Goal: Transaction & Acquisition: Purchase product/service

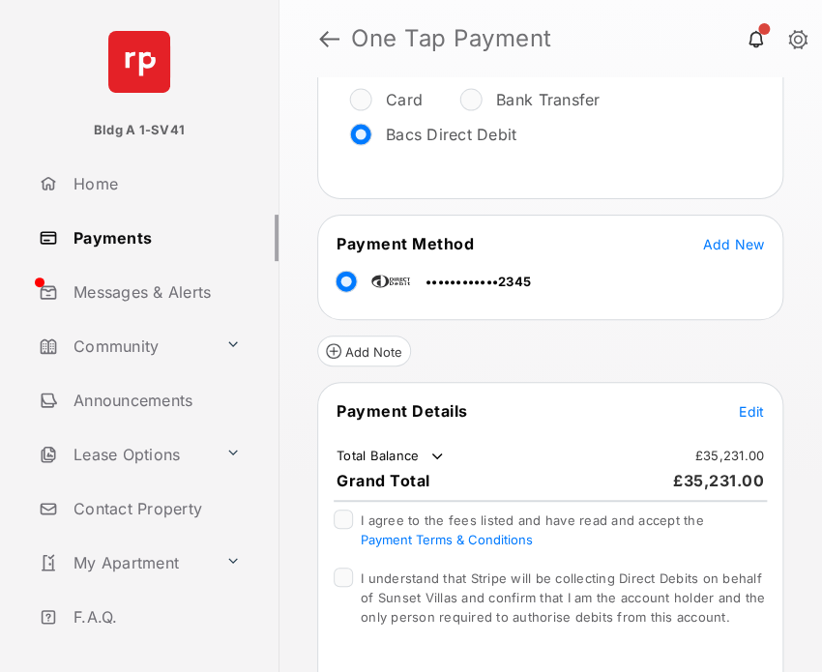
scroll to position [290, 0]
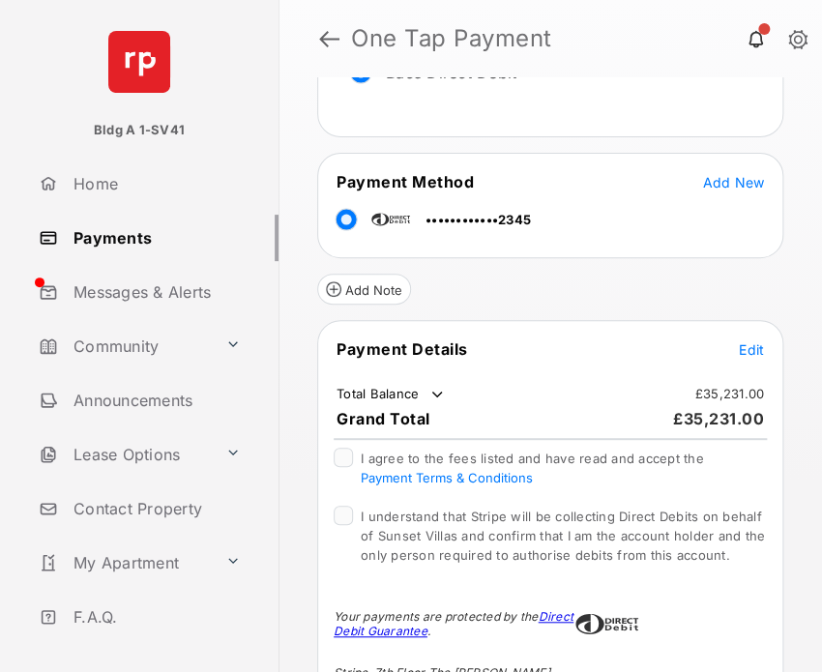
click at [742, 345] on span "Edit" at bounding box center [751, 349] width 25 height 16
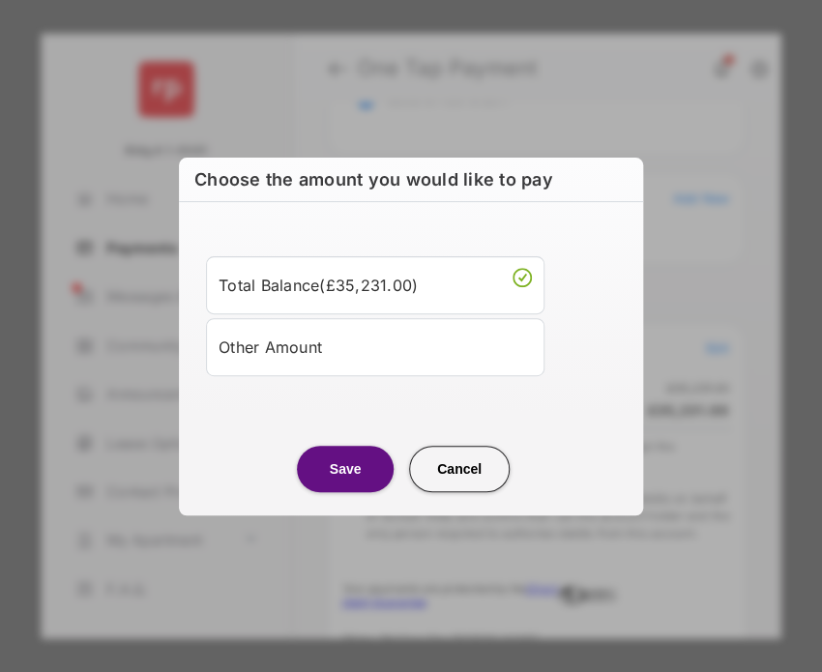
click at [306, 348] on div "Other Amount" at bounding box center [374, 347] width 313 height 33
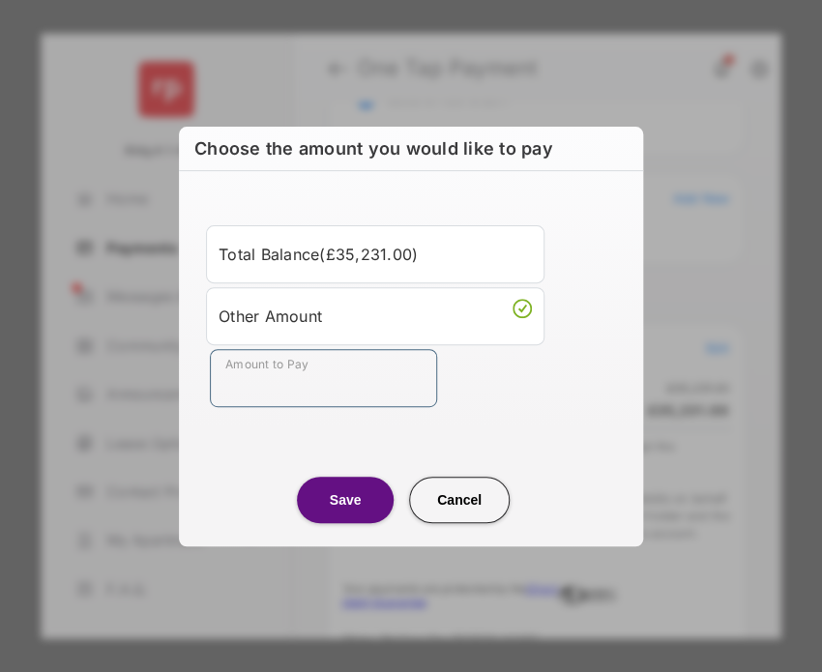
click at [273, 374] on input "Amount to Pay" at bounding box center [323, 378] width 227 height 58
type input "***"
click at [342, 498] on button "Save" at bounding box center [345, 500] width 97 height 46
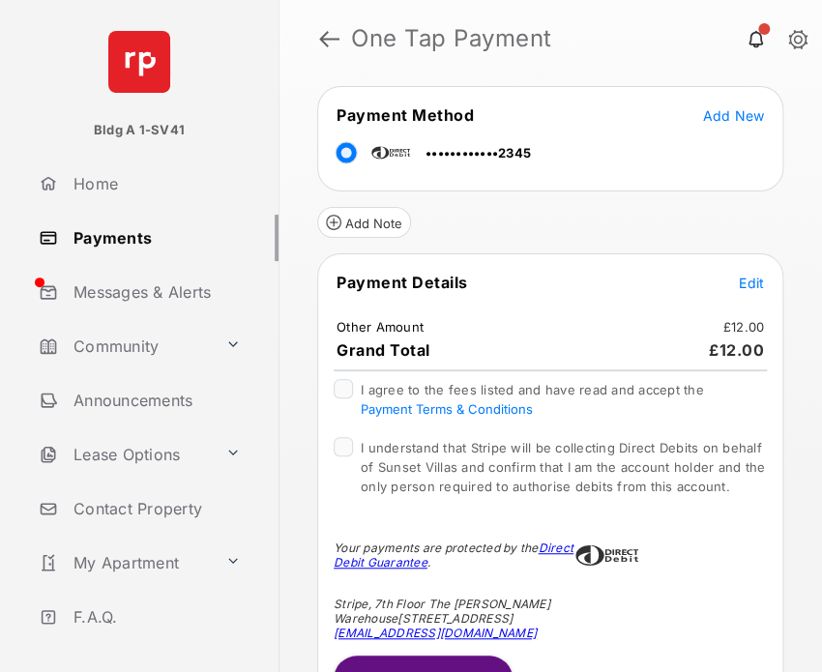
scroll to position [394, 0]
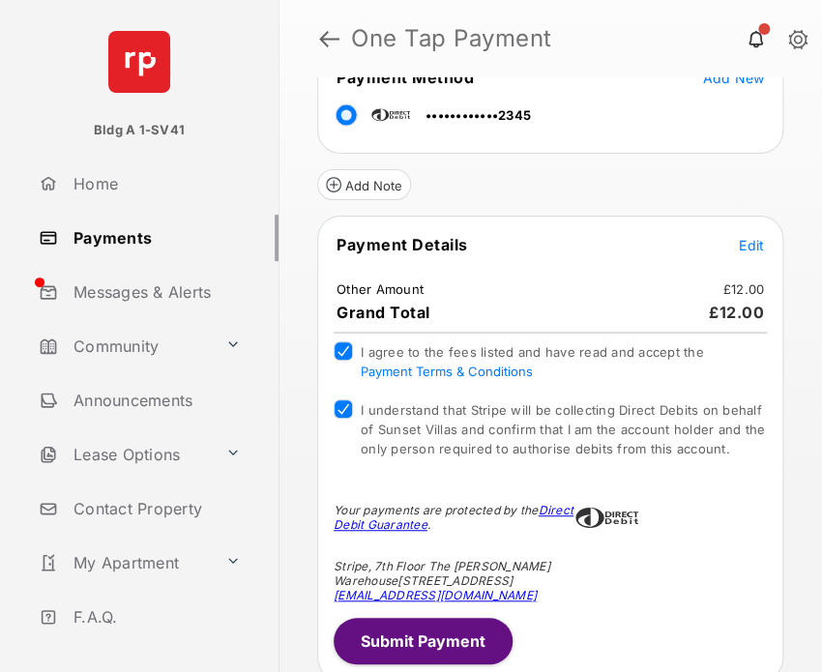
click at [452, 630] on button "Submit Payment" at bounding box center [423, 641] width 179 height 46
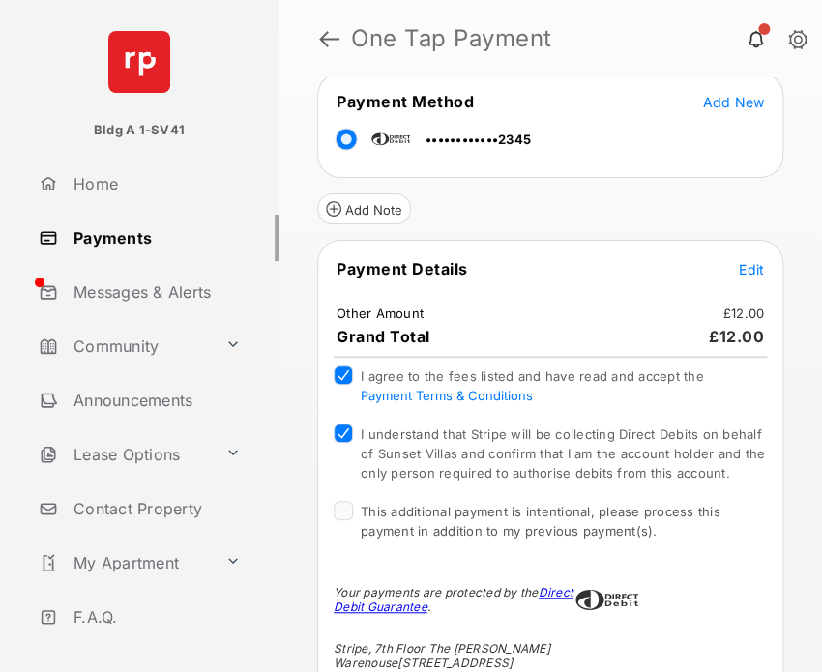
scroll to position [565, 0]
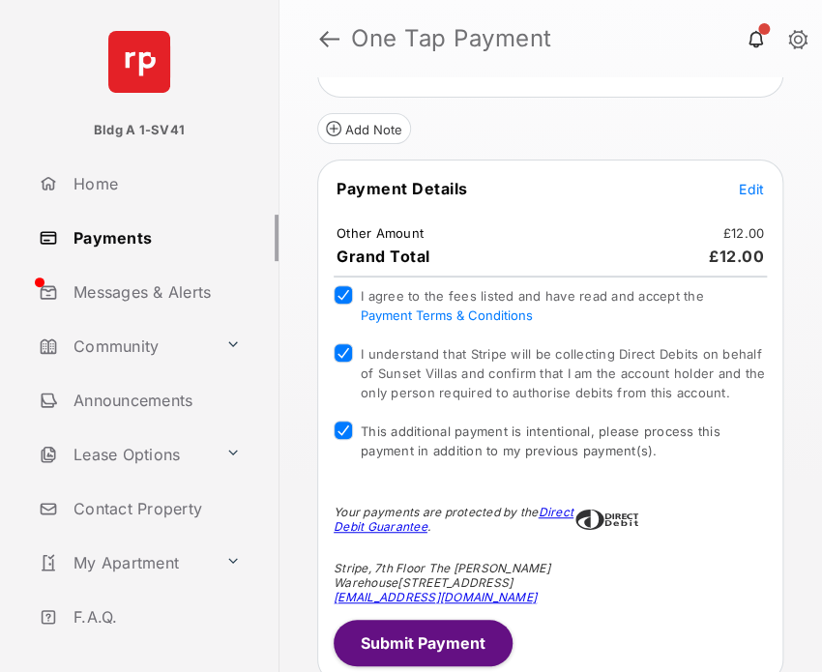
click at [433, 638] on button "Submit Payment" at bounding box center [423, 643] width 179 height 46
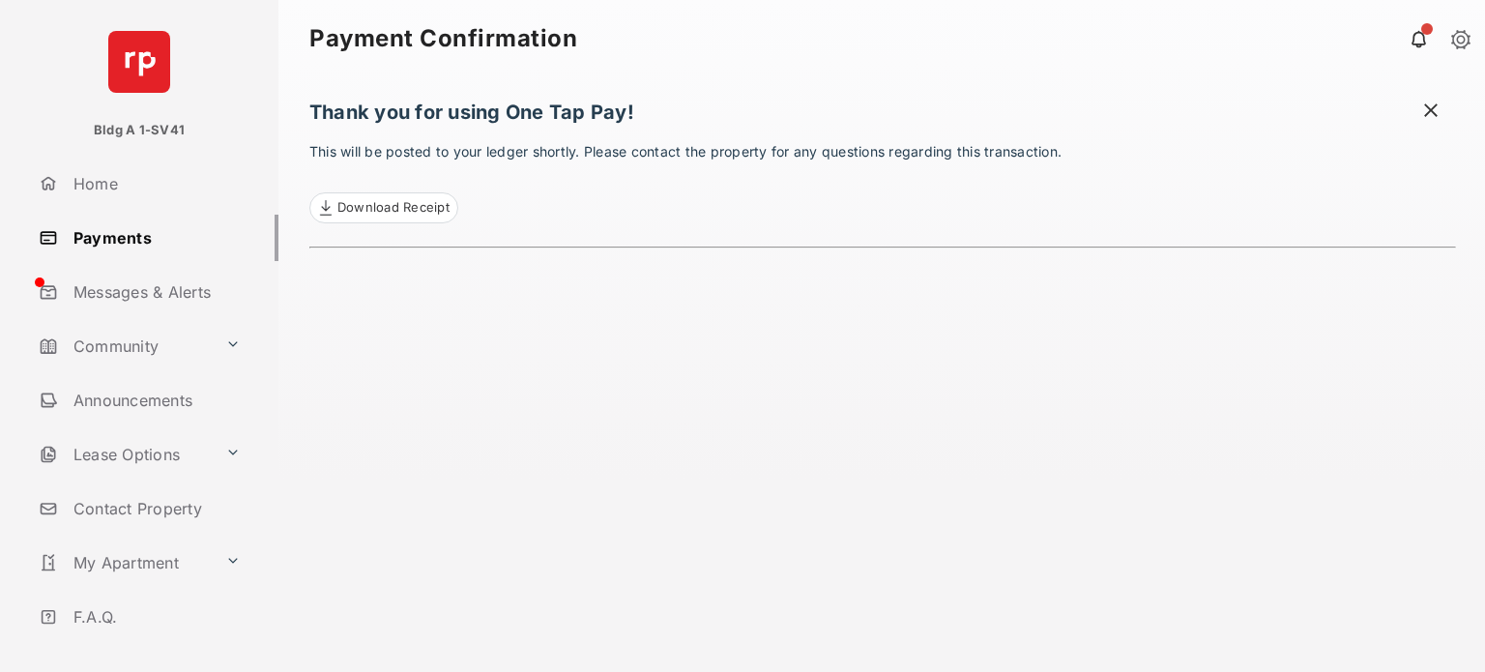
click at [123, 239] on link "Payments" at bounding box center [154, 238] width 247 height 46
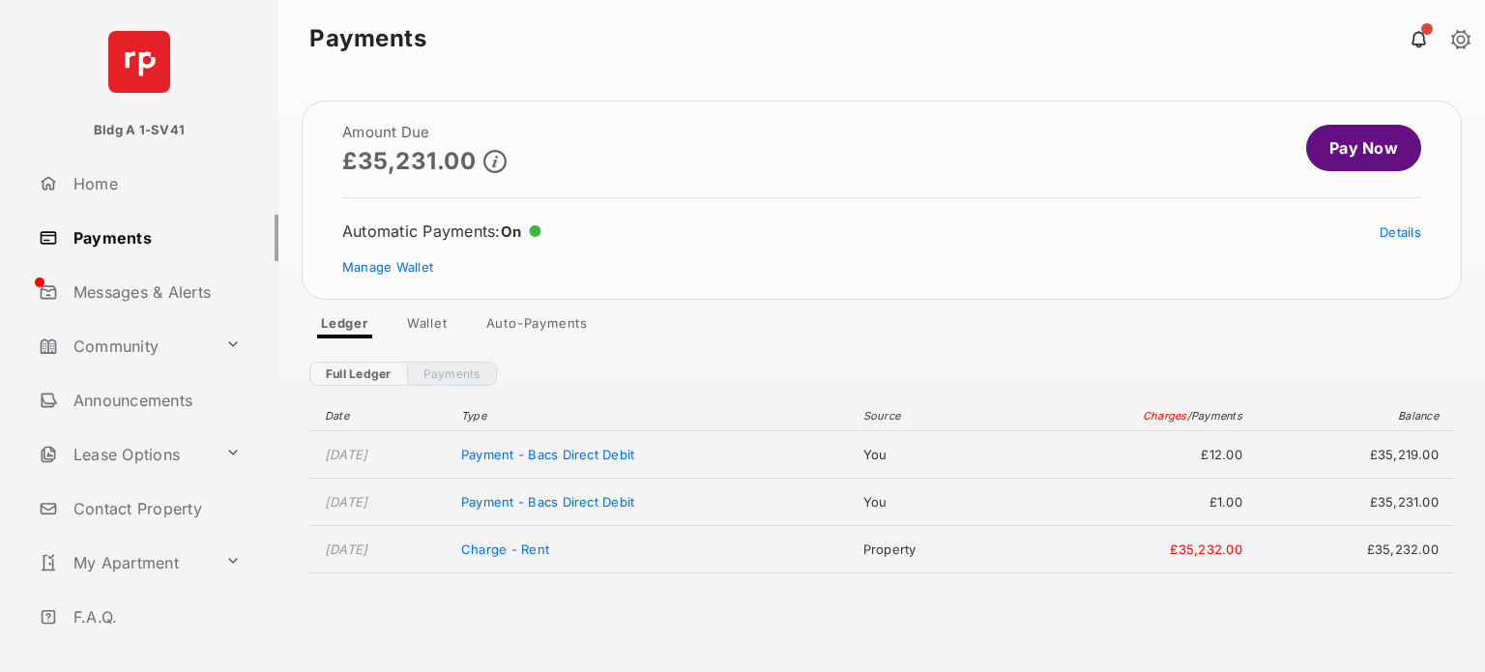
click at [821, 143] on link "Pay Now" at bounding box center [1363, 148] width 115 height 46
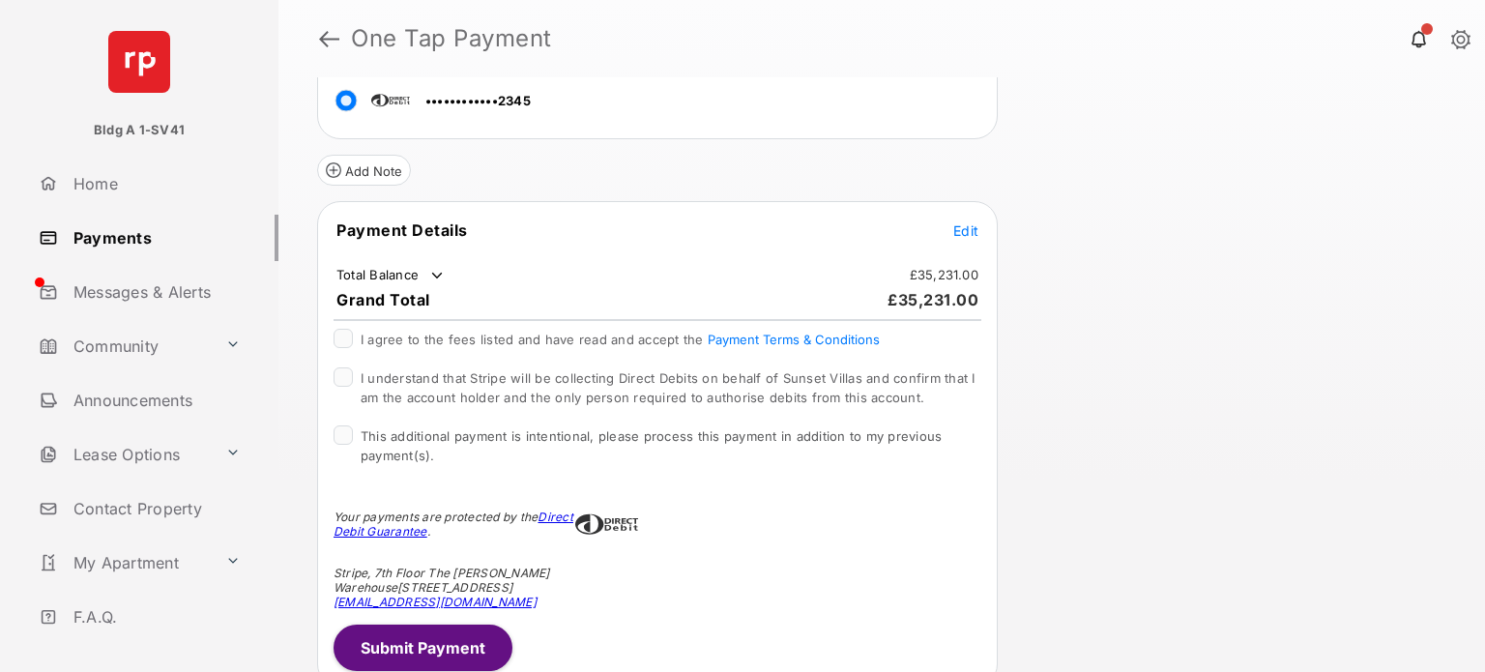
scroll to position [380, 0]
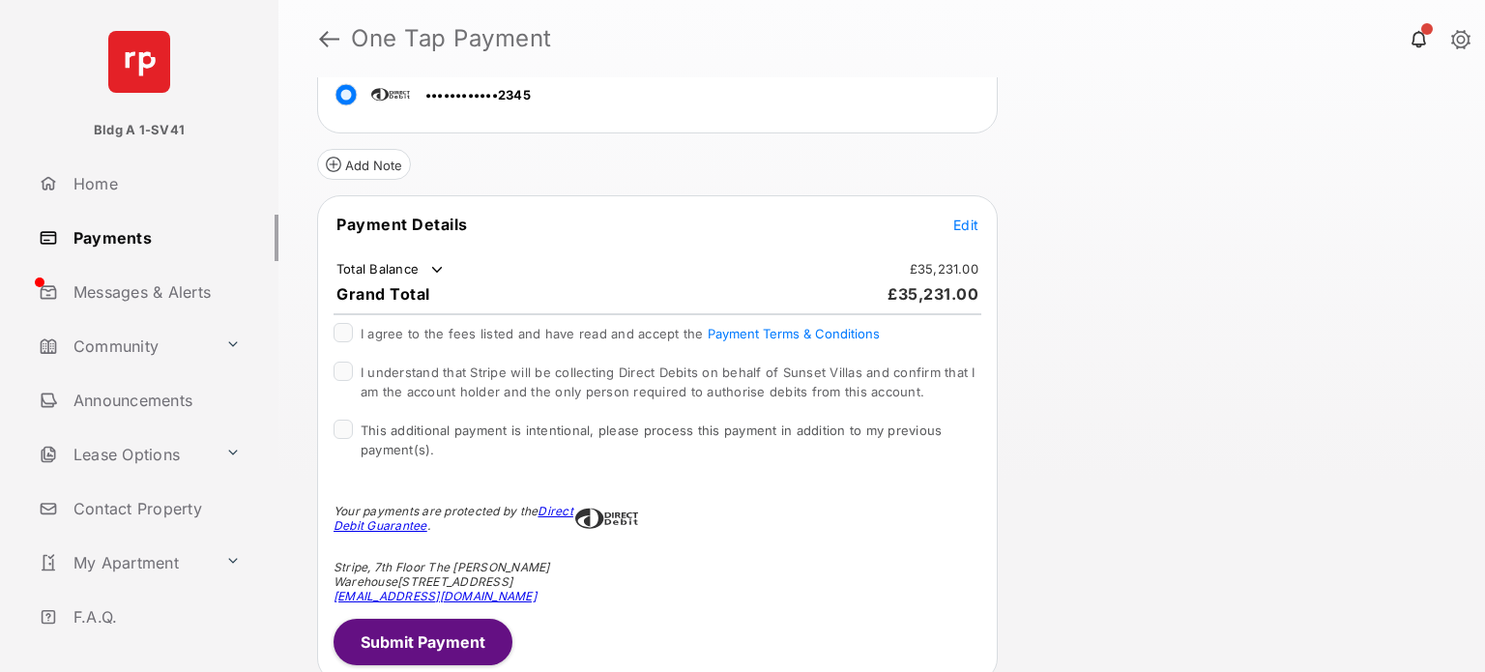
click at [821, 217] on span "Edit" at bounding box center [965, 225] width 25 height 16
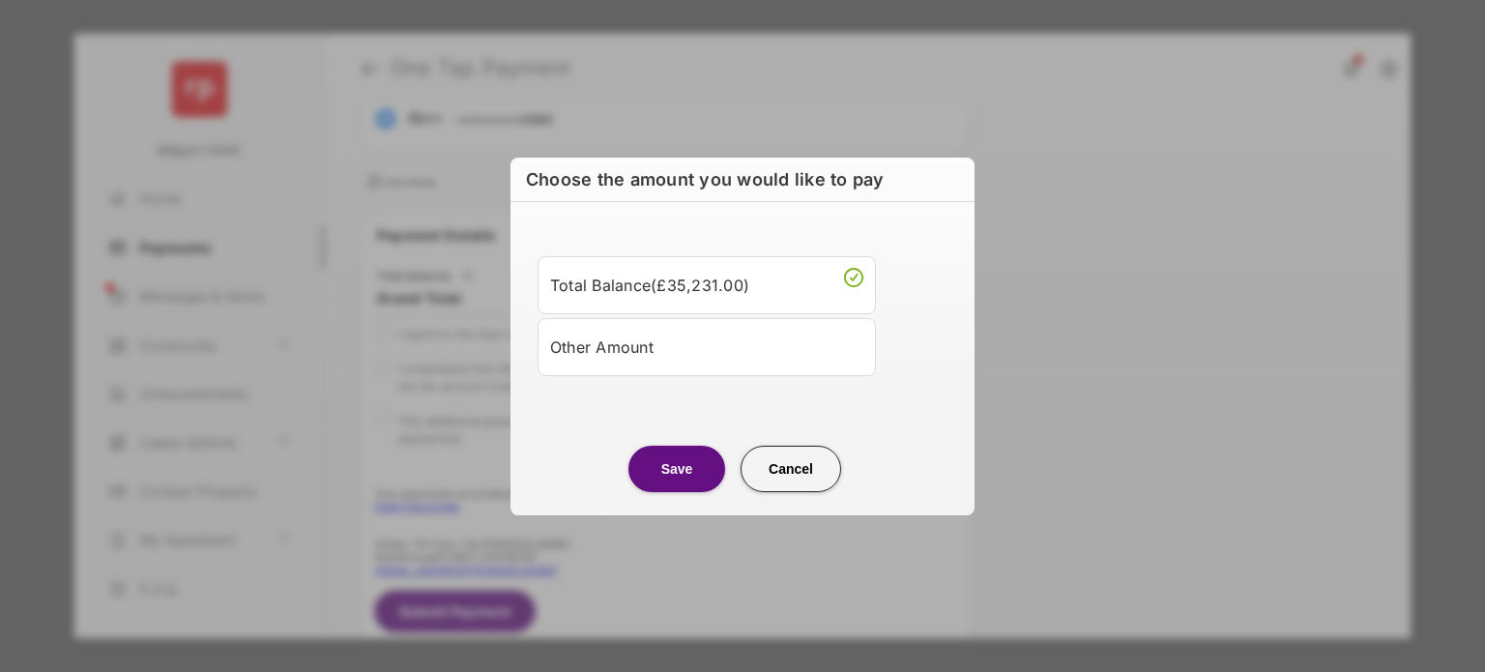
click at [677, 354] on div "Other Amount" at bounding box center [706, 347] width 313 height 33
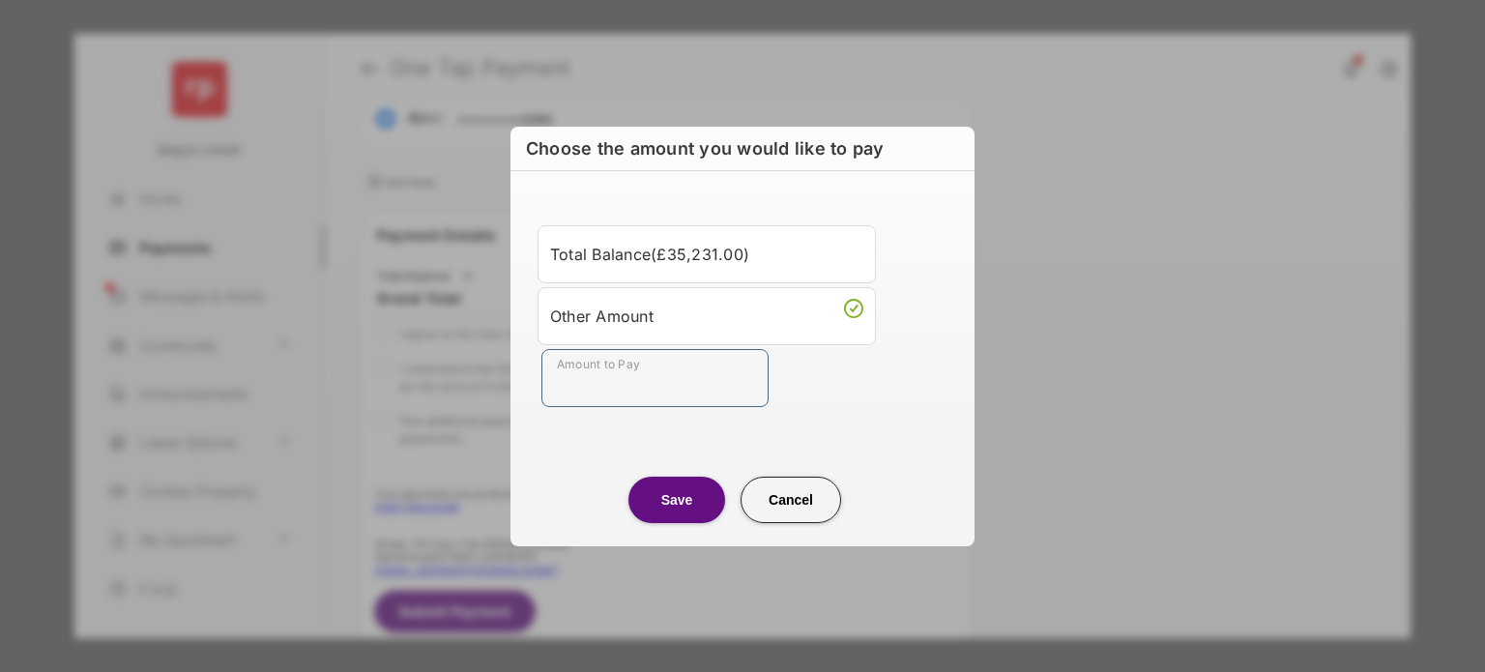
click at [592, 381] on input "Amount to Pay" at bounding box center [654, 378] width 227 height 58
type input "**"
click at [660, 498] on button "Save" at bounding box center [676, 500] width 97 height 46
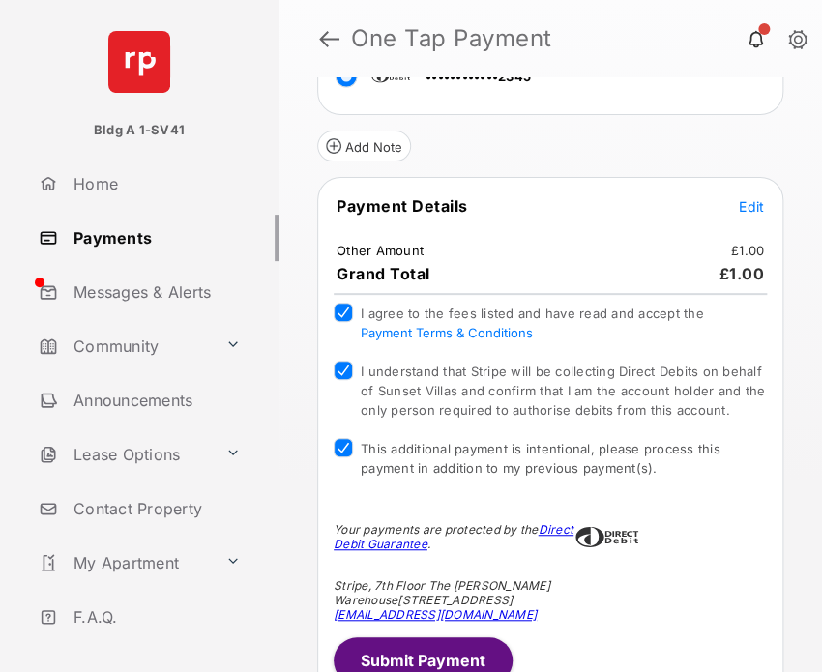
scroll to position [451, 0]
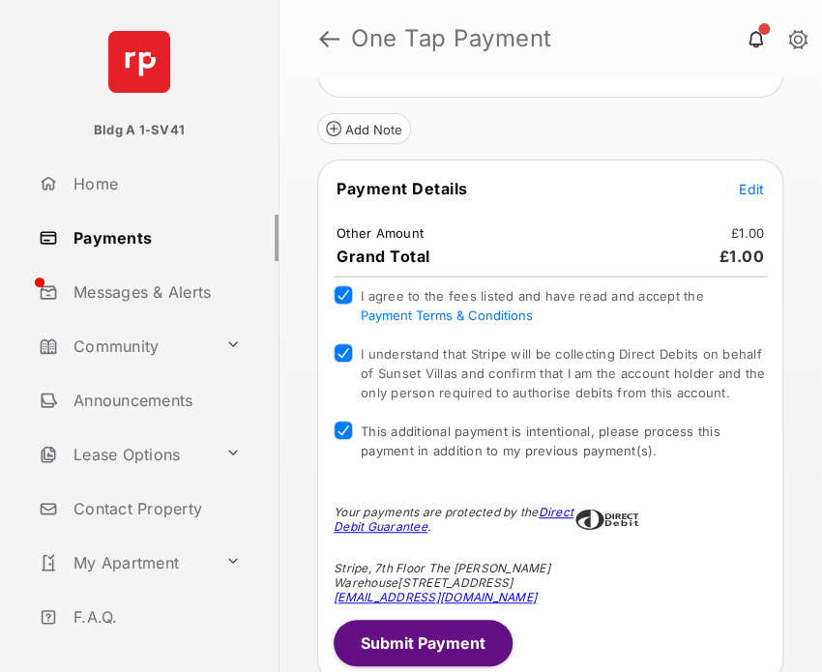
click at [432, 631] on button "Submit Payment" at bounding box center [423, 643] width 179 height 46
